Goal: Task Accomplishment & Management: Complete application form

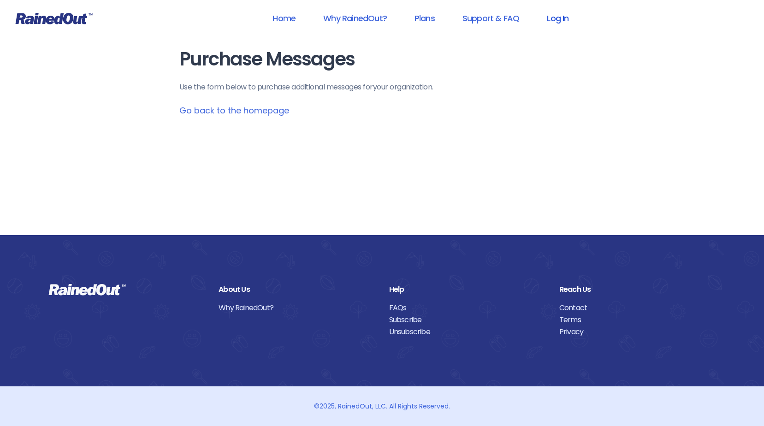
click at [551, 22] on link "Log In" at bounding box center [558, 18] width 46 height 21
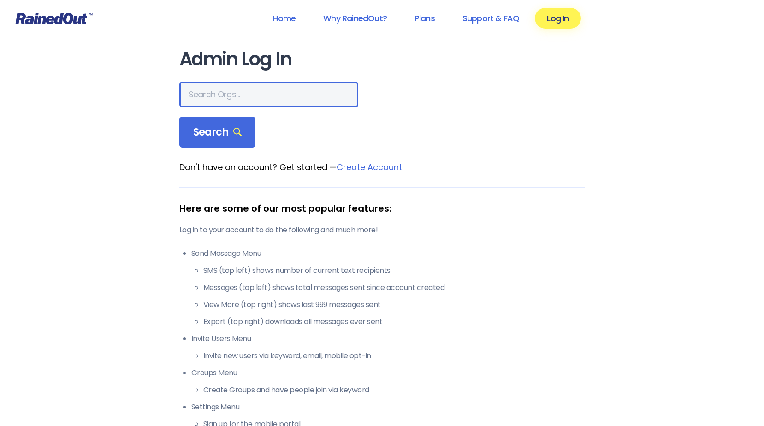
click at [254, 94] on input "text" at bounding box center [268, 95] width 179 height 26
type input "r"
type input "city of [GEOGRAPHIC_DATA]"
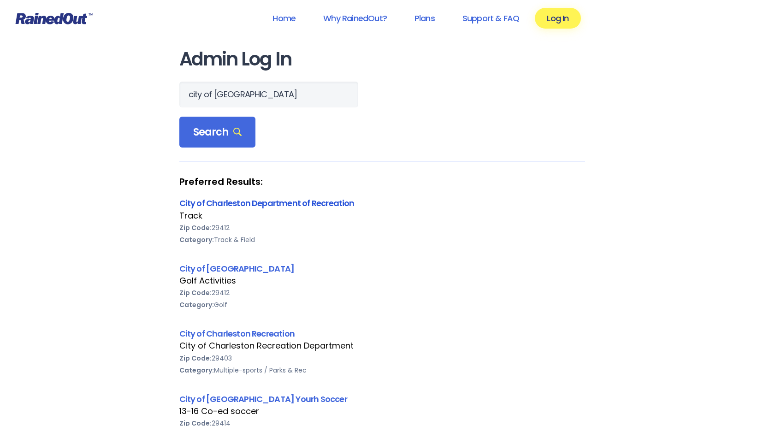
click at [281, 205] on link "City of Charleston Department of Recreation" at bounding box center [266, 203] width 175 height 12
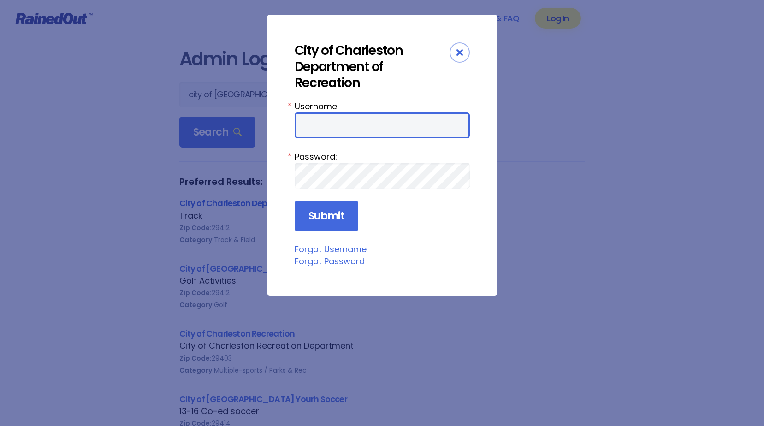
type input "CharlestonTC"
click at [460, 54] on icon "Close" at bounding box center [460, 52] width 6 height 6
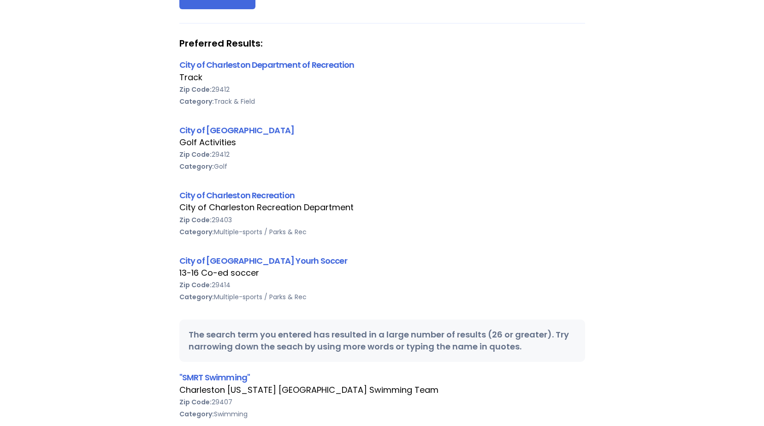
scroll to position [184, 0]
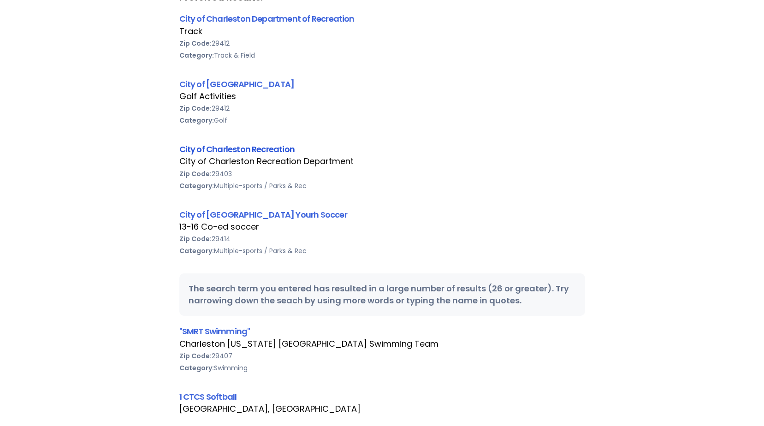
click at [255, 148] on link "City of Charleston Recreation" at bounding box center [237, 149] width 116 height 12
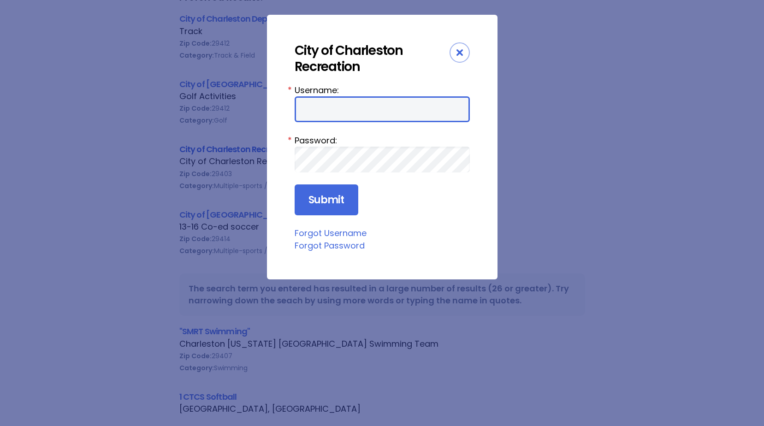
type input "CharlestonTC"
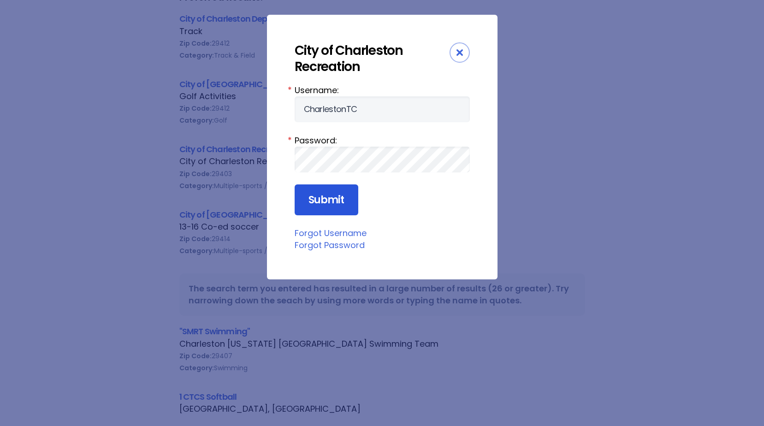
click at [337, 205] on input "Submit" at bounding box center [327, 199] width 64 height 31
